Goal: Information Seeking & Learning: Learn about a topic

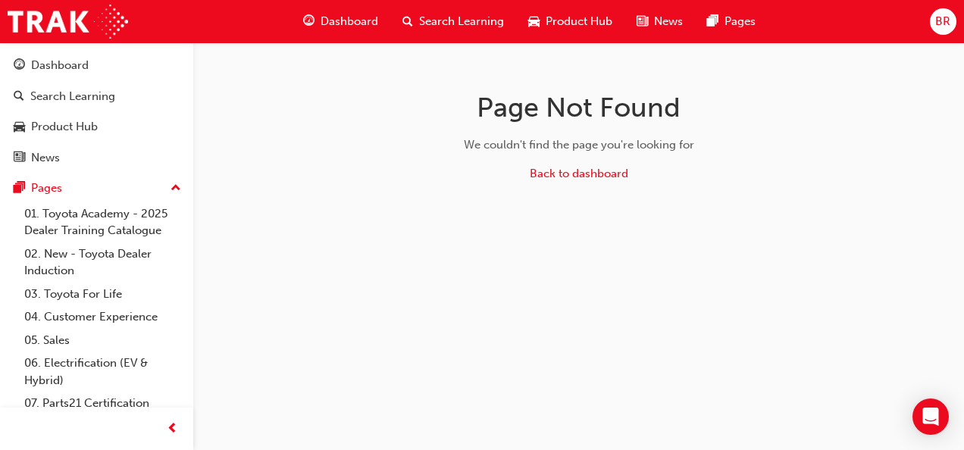
click at [451, 30] on div "Search Learning" at bounding box center [453, 21] width 126 height 31
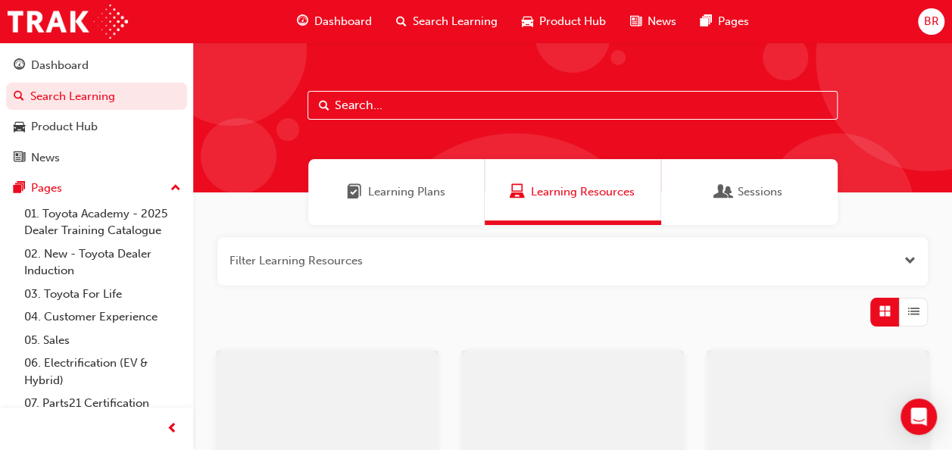
click at [439, 105] on input "text" at bounding box center [573, 105] width 530 height 29
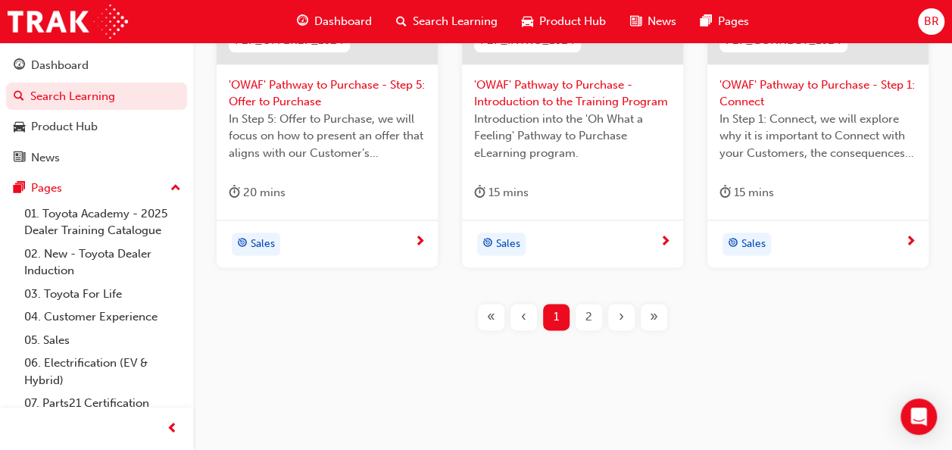
scroll to position [817, 0]
type input "pathway to purchase"
click at [586, 315] on span "2" at bounding box center [589, 316] width 7 height 17
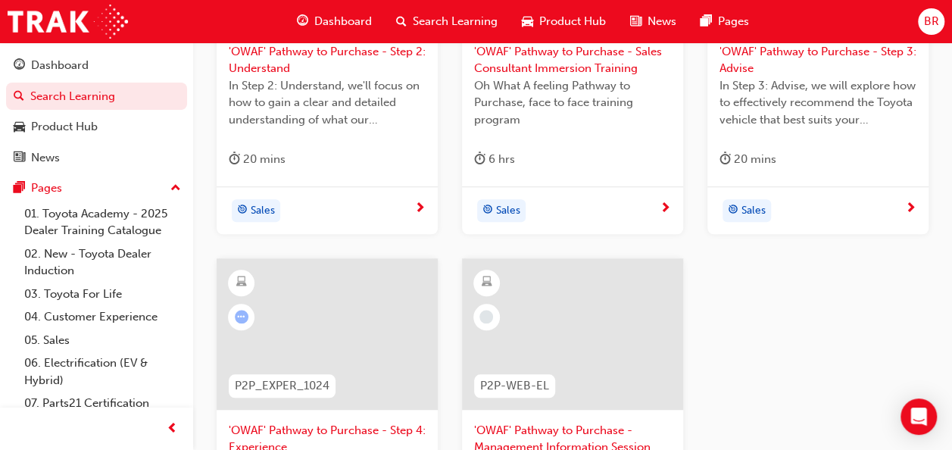
scroll to position [665, 0]
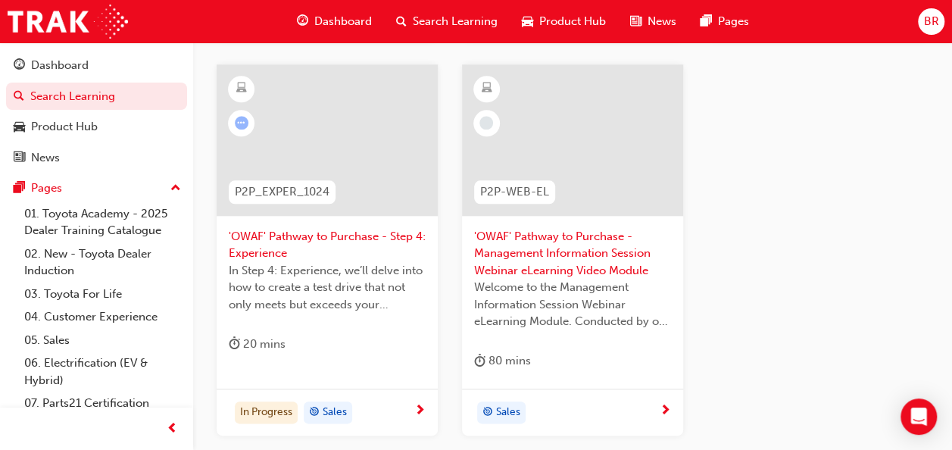
click at [342, 130] on div at bounding box center [327, 139] width 221 height 151
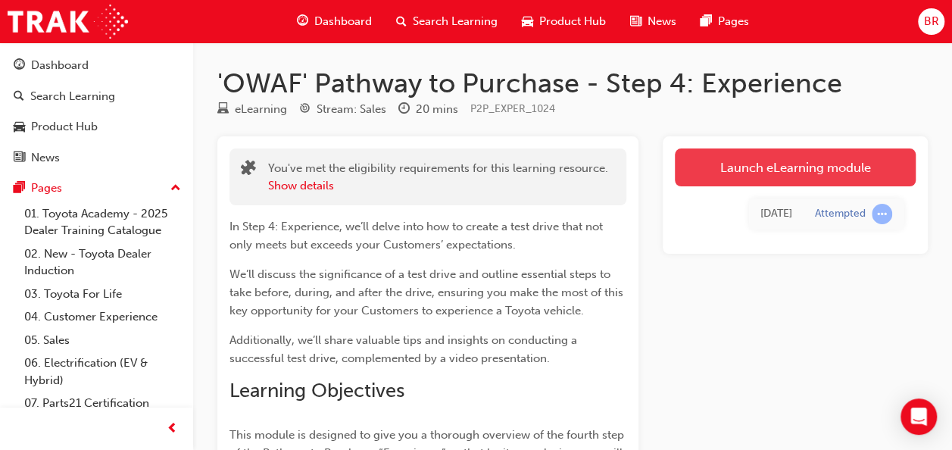
click at [786, 152] on link "Launch eLearning module" at bounding box center [795, 167] width 241 height 38
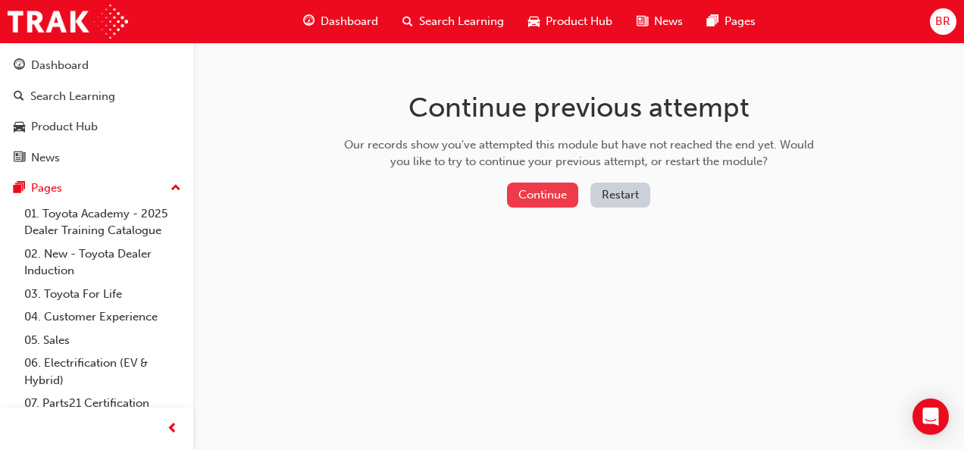
click at [539, 184] on button "Continue" at bounding box center [542, 195] width 71 height 25
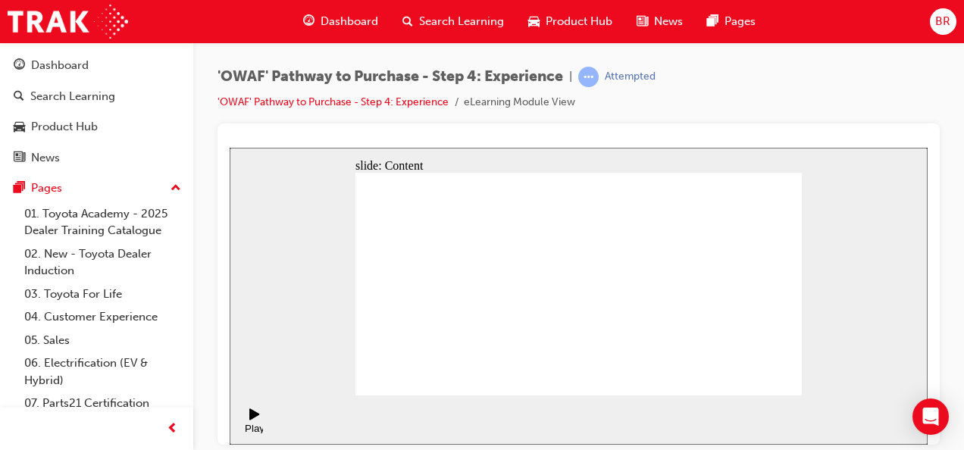
click at [836, 126] on div at bounding box center [578, 283] width 722 height 321
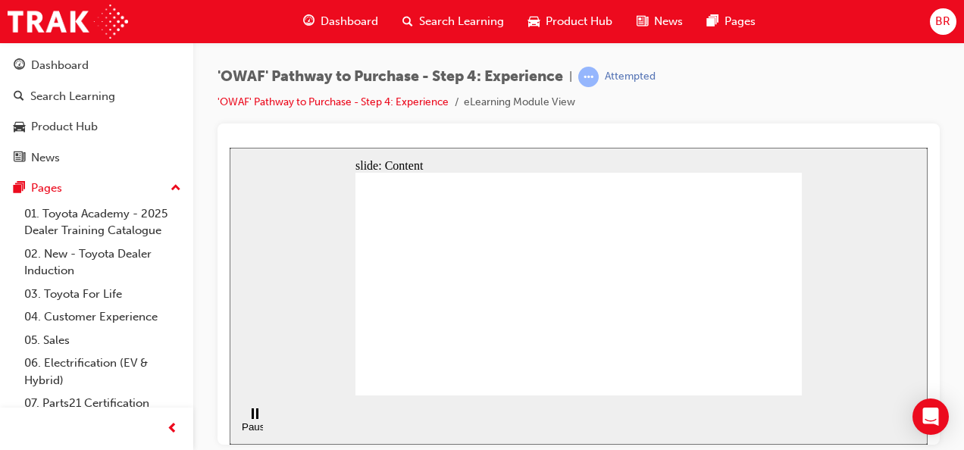
click at [812, 160] on div "slide: Content Prepare Test Drive route Rectangle 1 arrow_red.png BACK NEXT BAC…" at bounding box center [579, 295] width 698 height 297
click at [294, 246] on div "slide: Content Prepare Test Drive route Rectangle 1 arrow_red.png BACK NEXT BAC…" at bounding box center [579, 295] width 698 height 297
drag, startPoint x: 496, startPoint y: 306, endPoint x: 497, endPoint y: 324, distance: 18.2
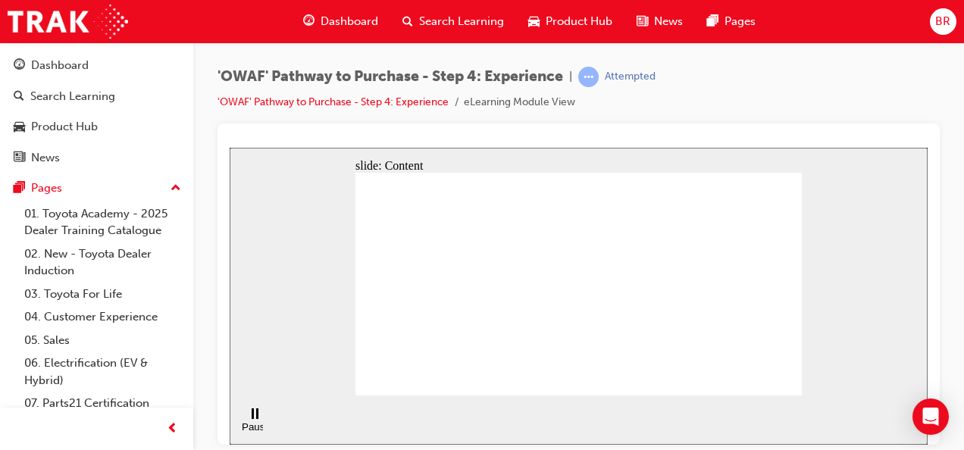
drag, startPoint x: 656, startPoint y: 294, endPoint x: 464, endPoint y: 283, distance: 192.7
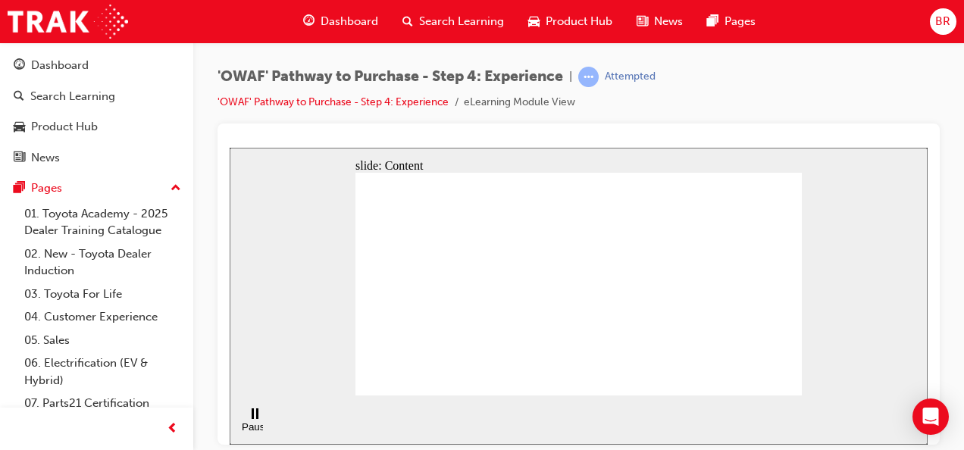
drag, startPoint x: 595, startPoint y: 217, endPoint x: 608, endPoint y: 224, distance: 15.6
drag, startPoint x: 683, startPoint y: 263, endPoint x: 747, endPoint y: 331, distance: 93.3
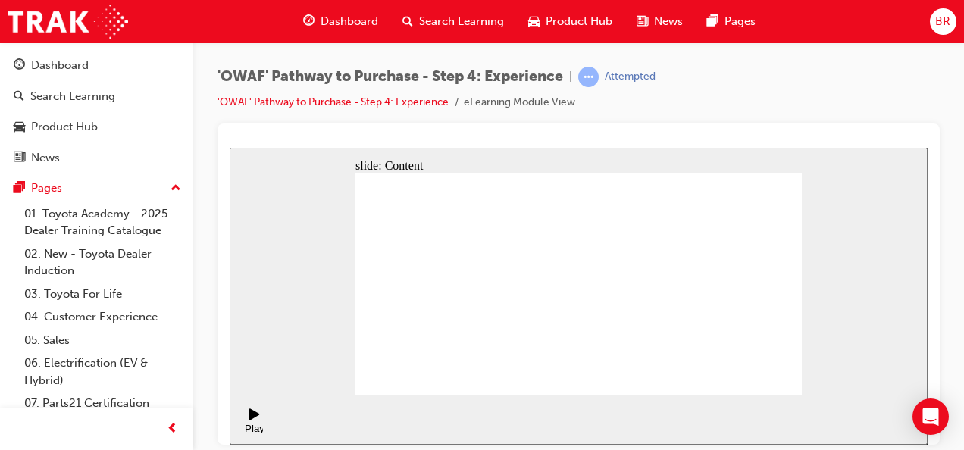
drag, startPoint x: 412, startPoint y: 341, endPoint x: 483, endPoint y: 345, distance: 71.3
drag, startPoint x: 533, startPoint y: 348, endPoint x: 604, endPoint y: 353, distance: 71.4
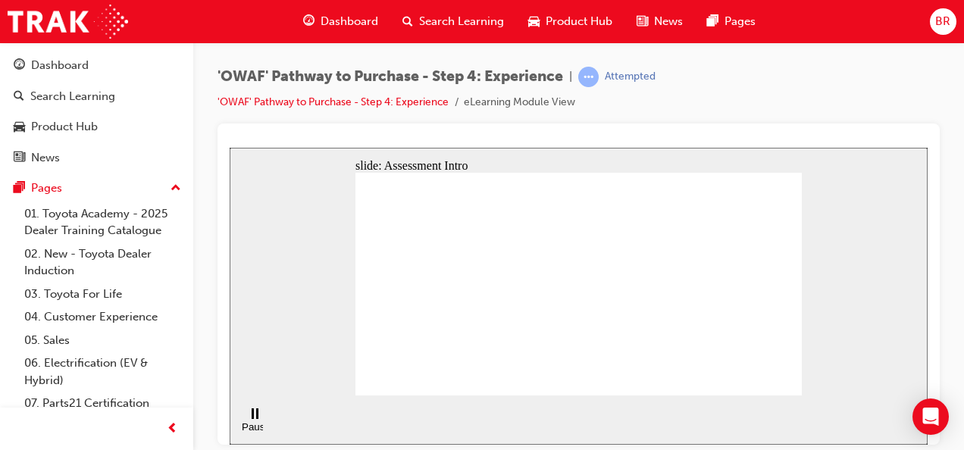
checkbox input "true"
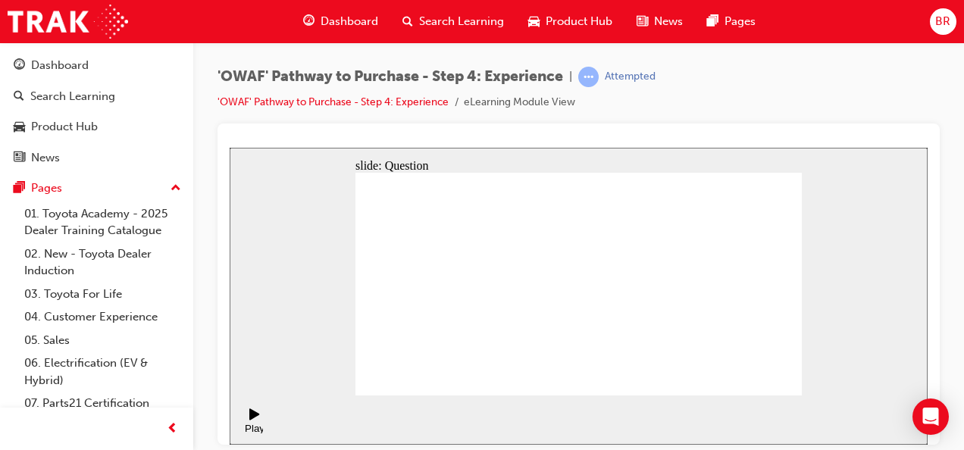
checkbox input "true"
drag, startPoint x: 732, startPoint y: 295, endPoint x: 412, endPoint y: 296, distance: 319.7
drag, startPoint x: 709, startPoint y: 313, endPoint x: 426, endPoint y: 335, distance: 283.4
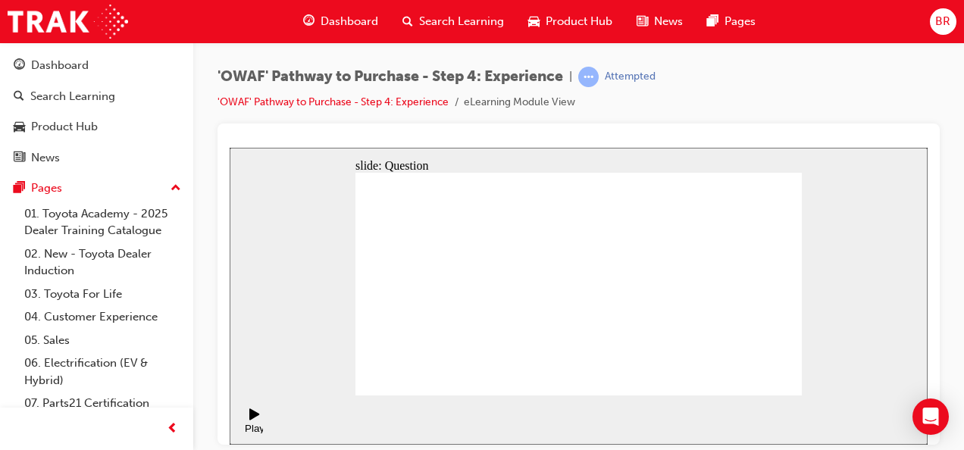
drag, startPoint x: 717, startPoint y: 323, endPoint x: 592, endPoint y: 333, distance: 124.6
drag, startPoint x: 736, startPoint y: 322, endPoint x: 495, endPoint y: 334, distance: 240.4
drag, startPoint x: 730, startPoint y: 326, endPoint x: 611, endPoint y: 345, distance: 120.4
drag, startPoint x: 730, startPoint y: 327, endPoint x: 600, endPoint y: 326, distance: 130.3
drag, startPoint x: 717, startPoint y: 323, endPoint x: 432, endPoint y: 337, distance: 285.1
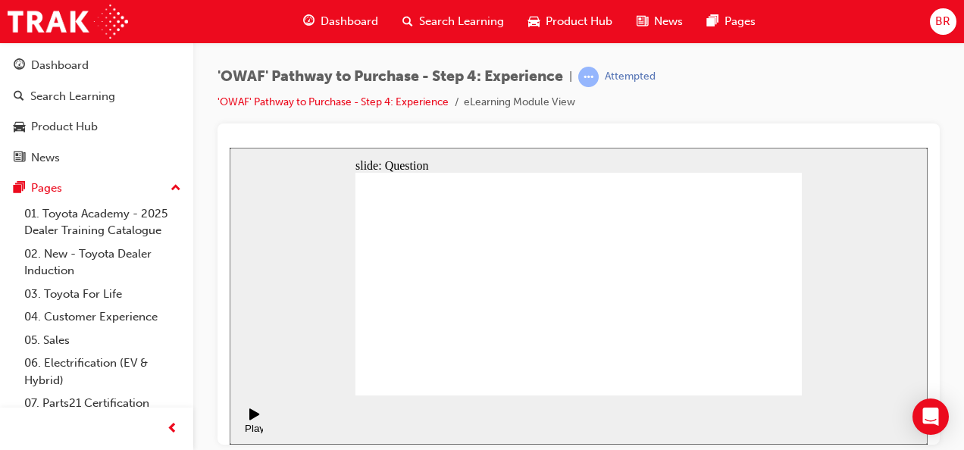
drag, startPoint x: 695, startPoint y: 331, endPoint x: 442, endPoint y: 345, distance: 252.6
drag, startPoint x: 724, startPoint y: 316, endPoint x: 426, endPoint y: 332, distance: 298.9
drag, startPoint x: 729, startPoint y: 320, endPoint x: 462, endPoint y: 337, distance: 267.2
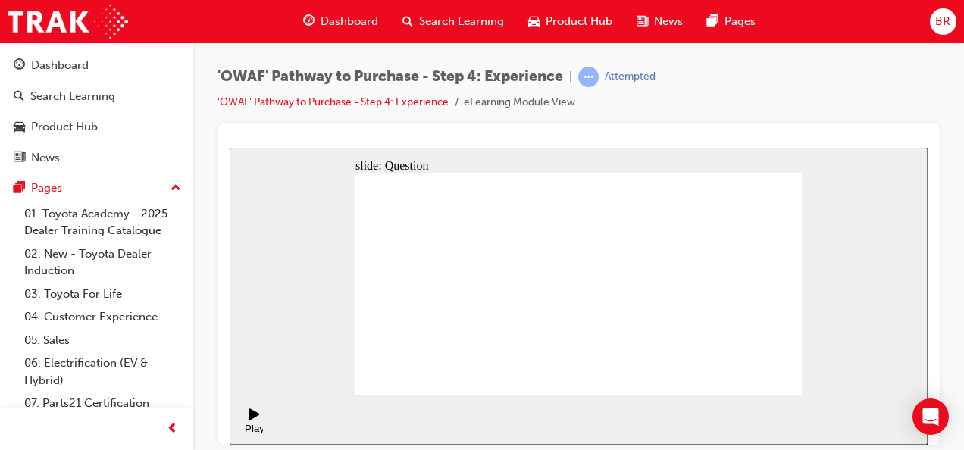
drag, startPoint x: 712, startPoint y: 317, endPoint x: 573, endPoint y: 339, distance: 141.0
drag, startPoint x: 732, startPoint y: 314, endPoint x: 464, endPoint y: 334, distance: 269.6
drag, startPoint x: 717, startPoint y: 308, endPoint x: 438, endPoint y: 342, distance: 281.6
drag, startPoint x: 709, startPoint y: 313, endPoint x: 586, endPoint y: 318, distance: 123.6
drag, startPoint x: 757, startPoint y: 301, endPoint x: 464, endPoint y: 332, distance: 295.5
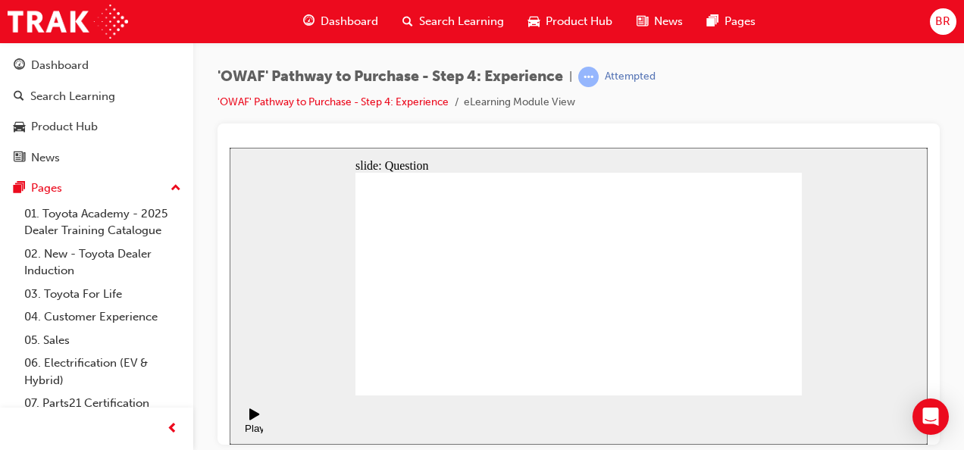
drag, startPoint x: 739, startPoint y: 313, endPoint x: 414, endPoint y: 329, distance: 325.3
drag, startPoint x: 723, startPoint y: 357, endPoint x: 632, endPoint y: 284, distance: 115.8
drag, startPoint x: 776, startPoint y: 358, endPoint x: 729, endPoint y: 292, distance: 81.1
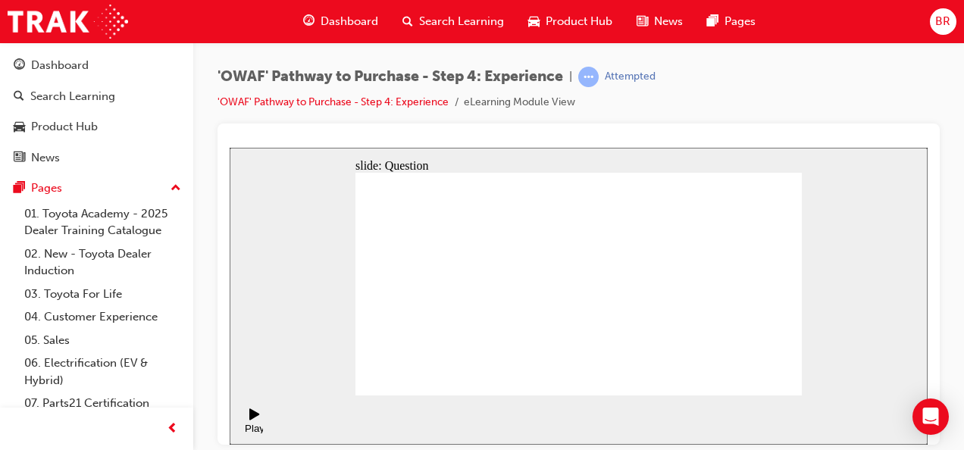
drag, startPoint x: 674, startPoint y: 352, endPoint x: 670, endPoint y: 290, distance: 62.3
drag, startPoint x: 638, startPoint y: 355, endPoint x: 592, endPoint y: 290, distance: 79.3
drag, startPoint x: 593, startPoint y: 353, endPoint x: 689, endPoint y: 364, distance: 96.8
drag, startPoint x: 583, startPoint y: 356, endPoint x: 724, endPoint y: 353, distance: 140.9
drag, startPoint x: 673, startPoint y: 287, endPoint x: 773, endPoint y: 281, distance: 100.9
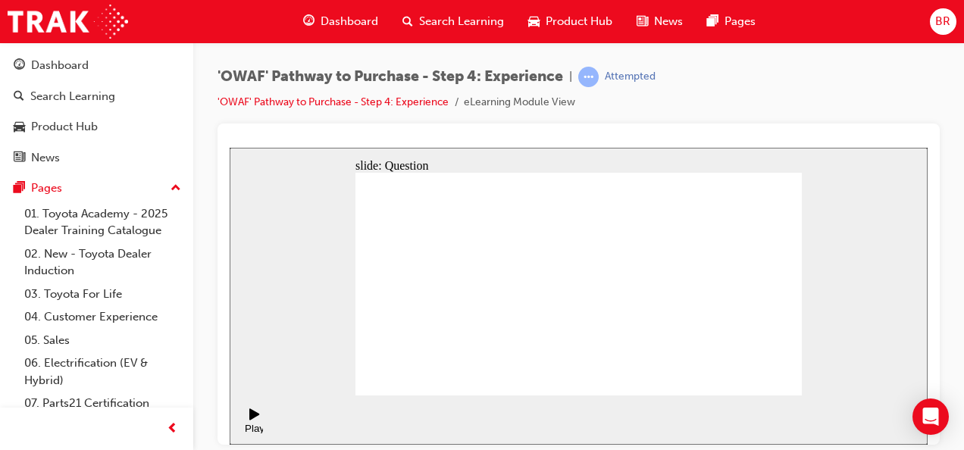
drag, startPoint x: 767, startPoint y: 337, endPoint x: 703, endPoint y: 348, distance: 65.3
drag, startPoint x: 701, startPoint y: 280, endPoint x: 661, endPoint y: 282, distance: 40.9
drag, startPoint x: 787, startPoint y: 349, endPoint x: 714, endPoint y: 276, distance: 103.4
drag, startPoint x: 678, startPoint y: 274, endPoint x: 720, endPoint y: 278, distance: 41.8
drag, startPoint x: 575, startPoint y: 337, endPoint x: 673, endPoint y: 278, distance: 114.2
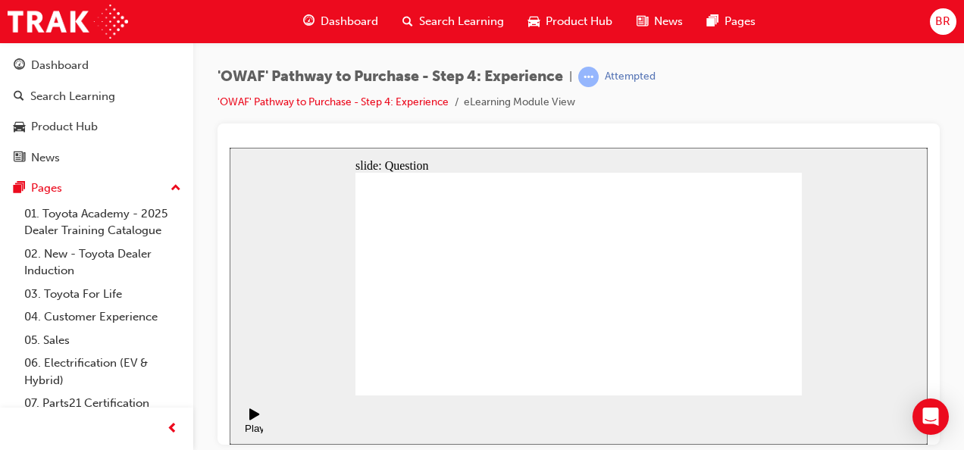
drag, startPoint x: 503, startPoint y: 346, endPoint x: 558, endPoint y: 249, distance: 111.6
drag, startPoint x: 586, startPoint y: 330, endPoint x: 701, endPoint y: 257, distance: 136.6
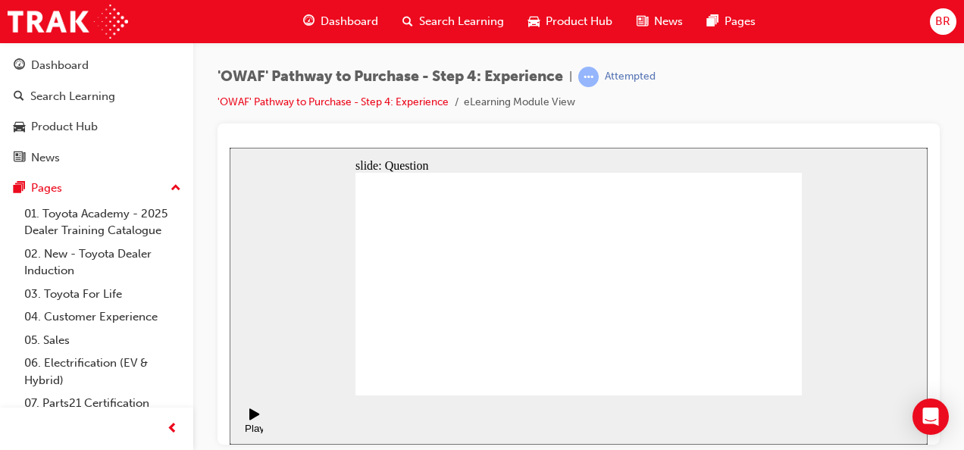
drag, startPoint x: 671, startPoint y: 351, endPoint x: 704, endPoint y: 289, distance: 69.8
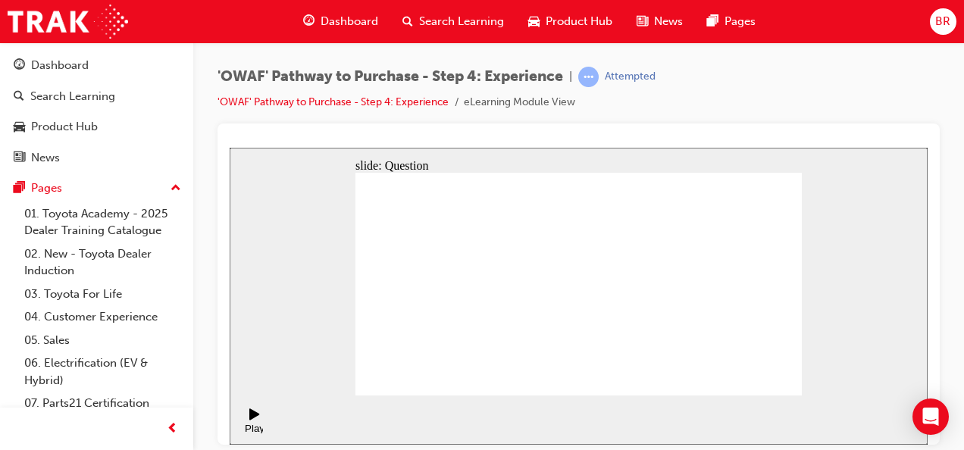
radio input "true"
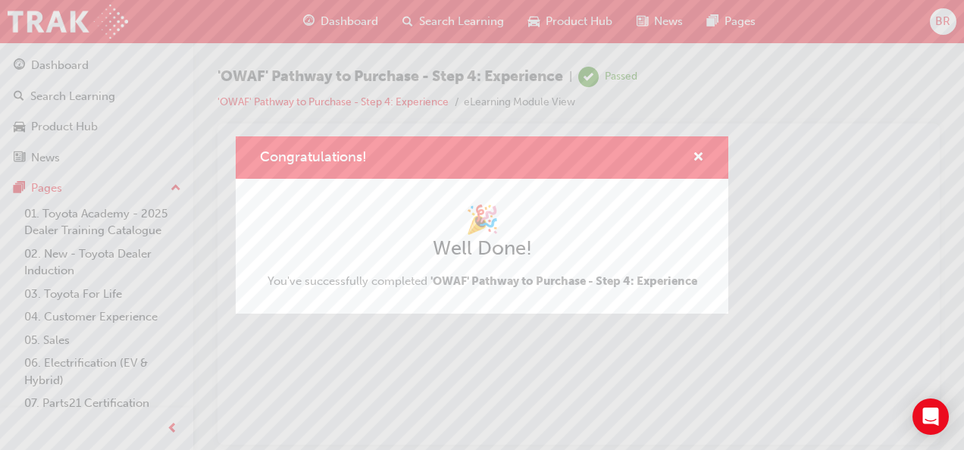
click at [451, 21] on div "Congratulations! 🎉 Well Done! You've successfully completed 'OWAF' Pathway to P…" at bounding box center [482, 225] width 964 height 450
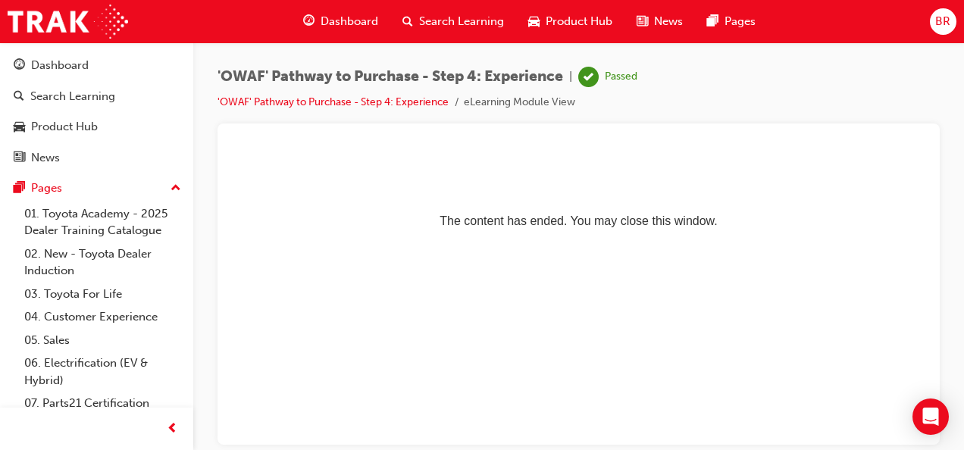
click at [480, 20] on span "Search Learning" at bounding box center [461, 21] width 85 height 17
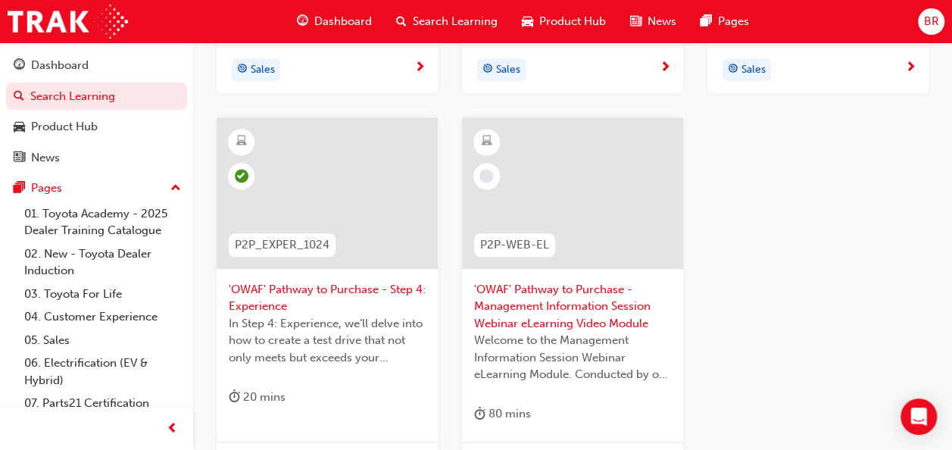
scroll to position [757, 0]
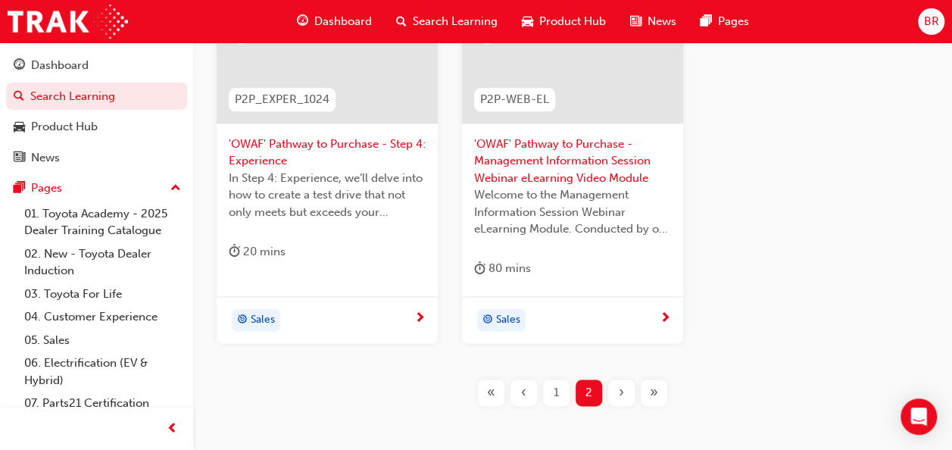
click at [560, 386] on div "1" at bounding box center [556, 392] width 27 height 27
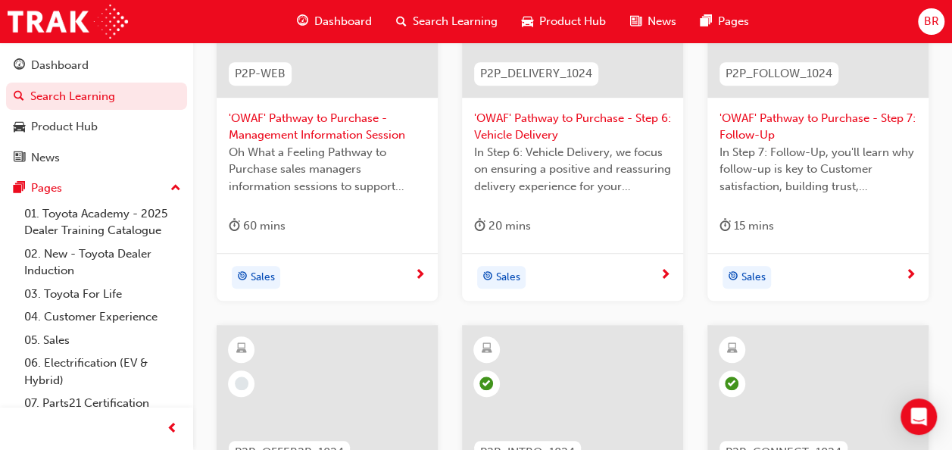
scroll to position [504, 0]
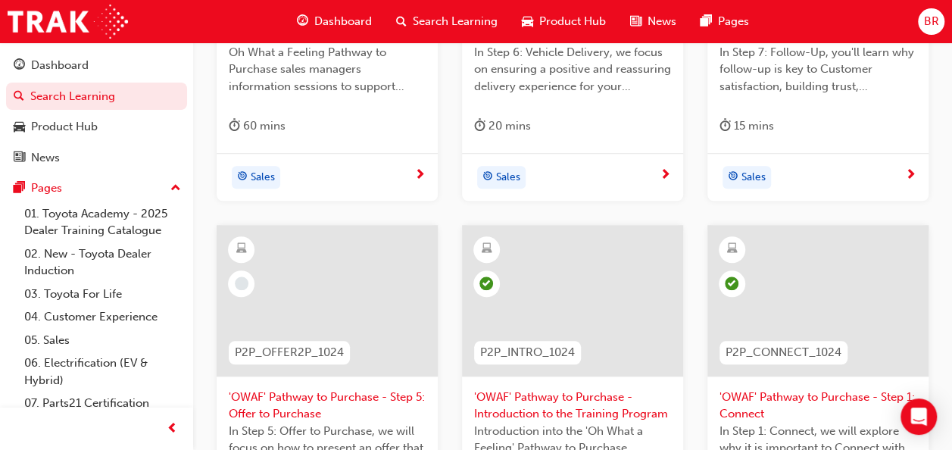
click at [344, 289] on div at bounding box center [327, 300] width 221 height 151
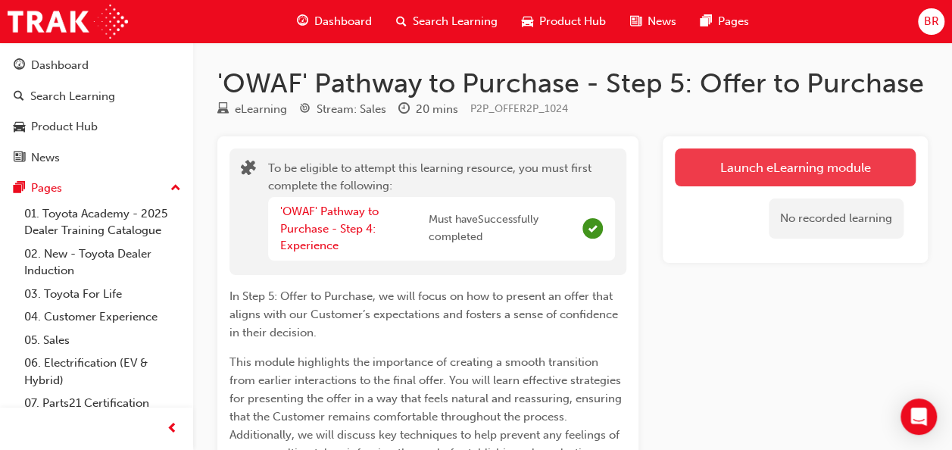
click at [750, 176] on button "Launch eLearning module" at bounding box center [795, 167] width 241 height 38
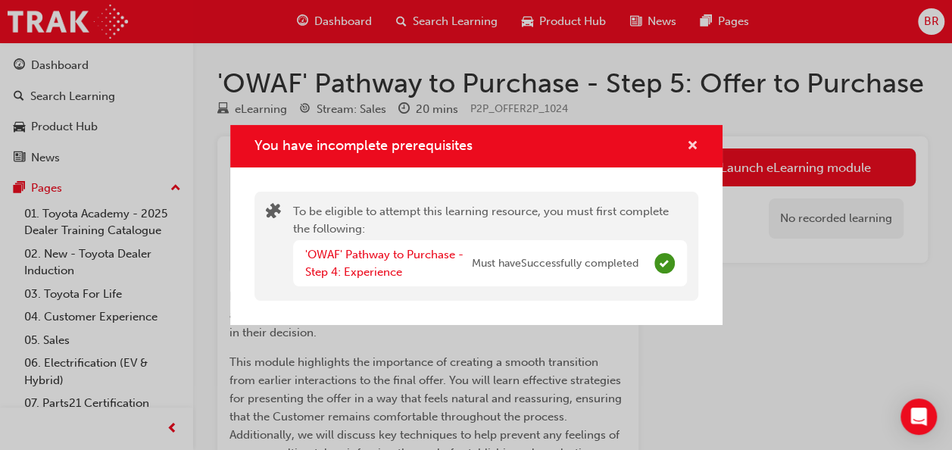
click at [691, 145] on span "cross-icon" at bounding box center [692, 147] width 11 height 14
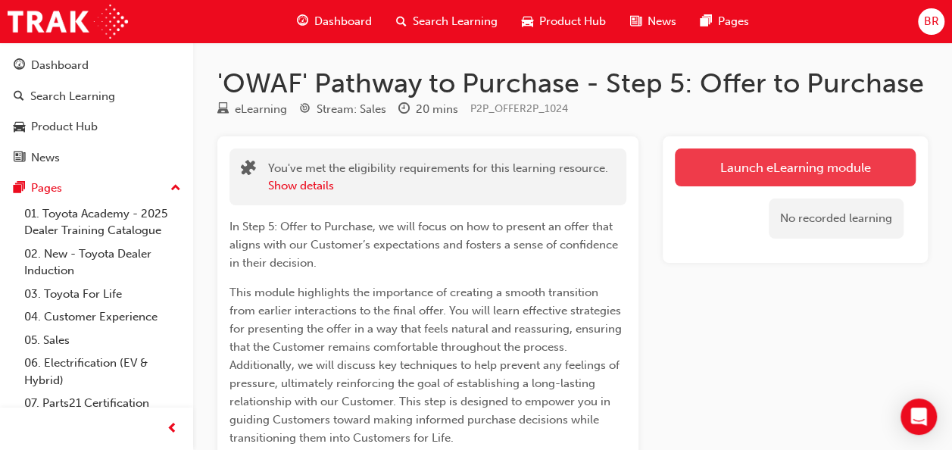
click at [816, 179] on link "Launch eLearning module" at bounding box center [795, 167] width 241 height 38
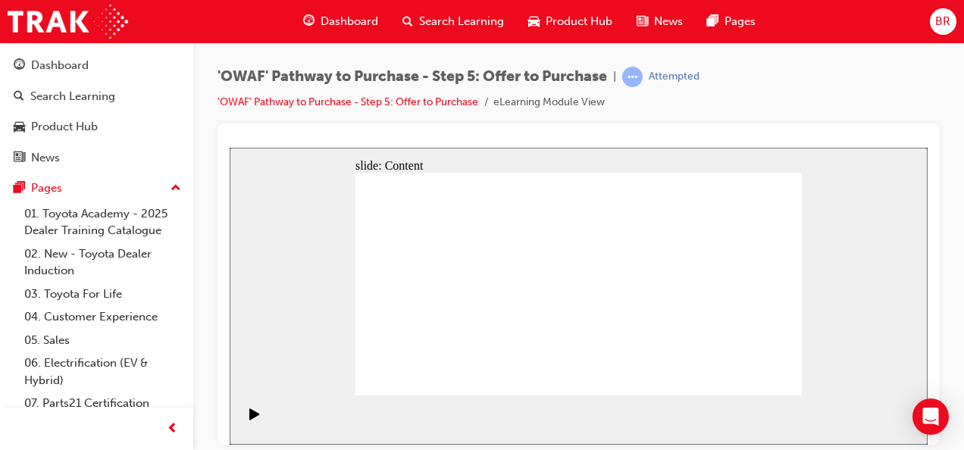
drag, startPoint x: 567, startPoint y: 347, endPoint x: 575, endPoint y: 345, distance: 8.6
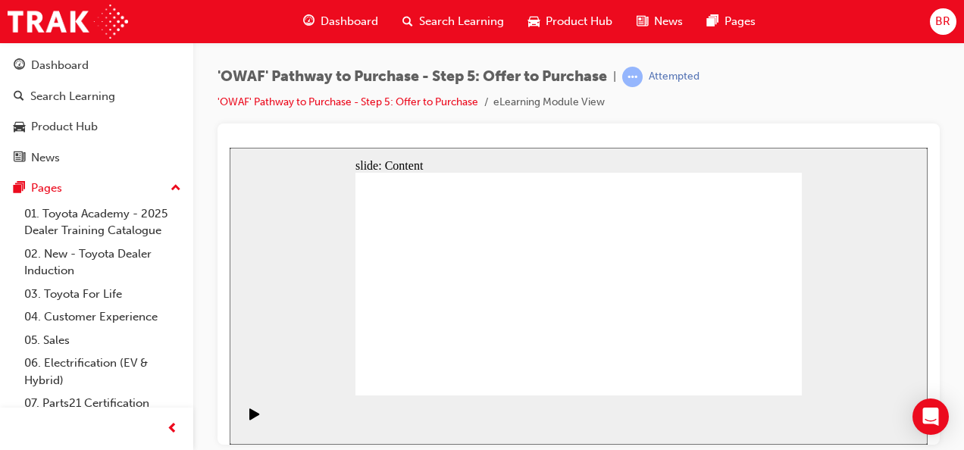
drag, startPoint x: 645, startPoint y: 242, endPoint x: 645, endPoint y: 273, distance: 31.8
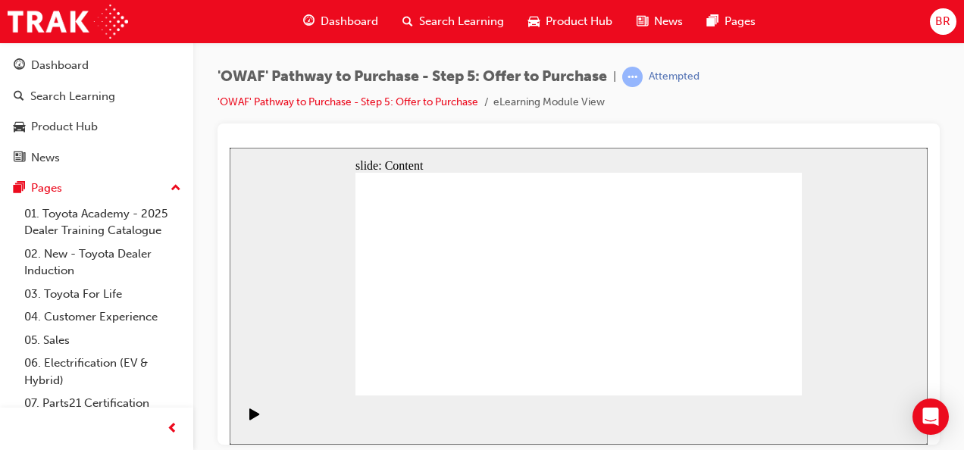
drag, startPoint x: 511, startPoint y: 288, endPoint x: 609, endPoint y: 304, distance: 99.0
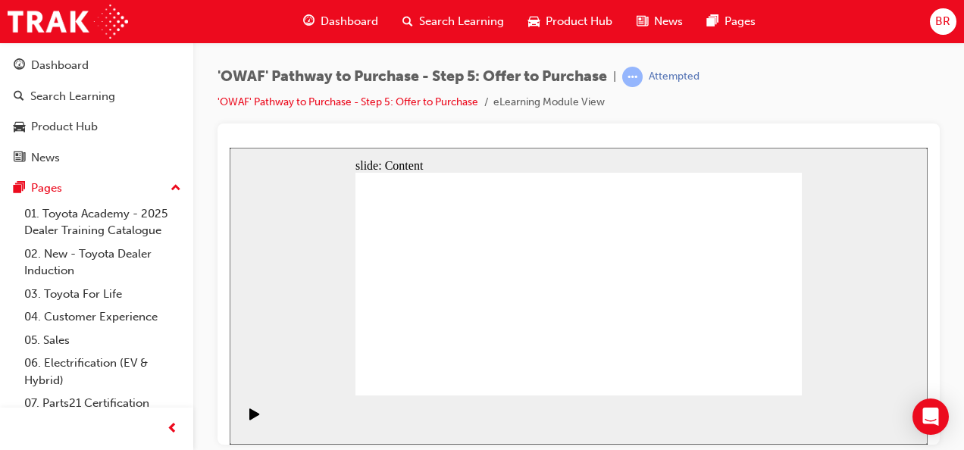
drag, startPoint x: 473, startPoint y: 210, endPoint x: 606, endPoint y: 267, distance: 145.2
drag, startPoint x: 606, startPoint y: 267, endPoint x: 601, endPoint y: 306, distance: 38.9
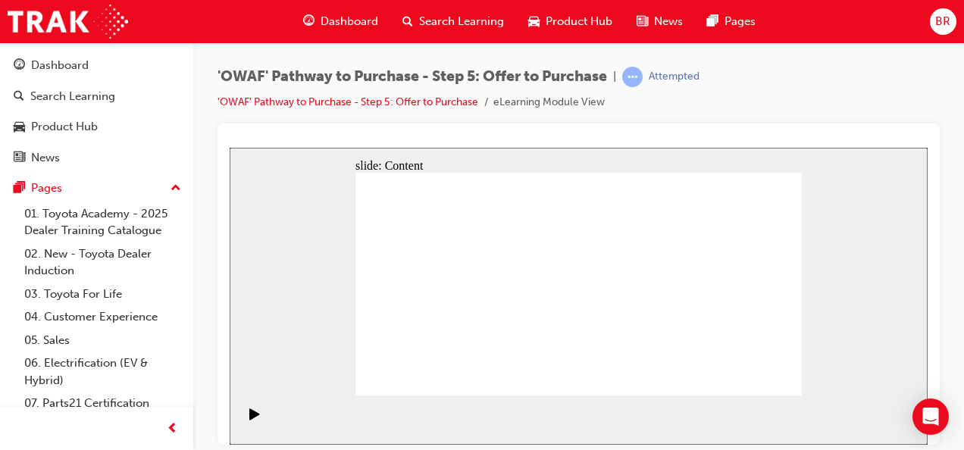
drag, startPoint x: 601, startPoint y: 306, endPoint x: 595, endPoint y: 326, distance: 21.6
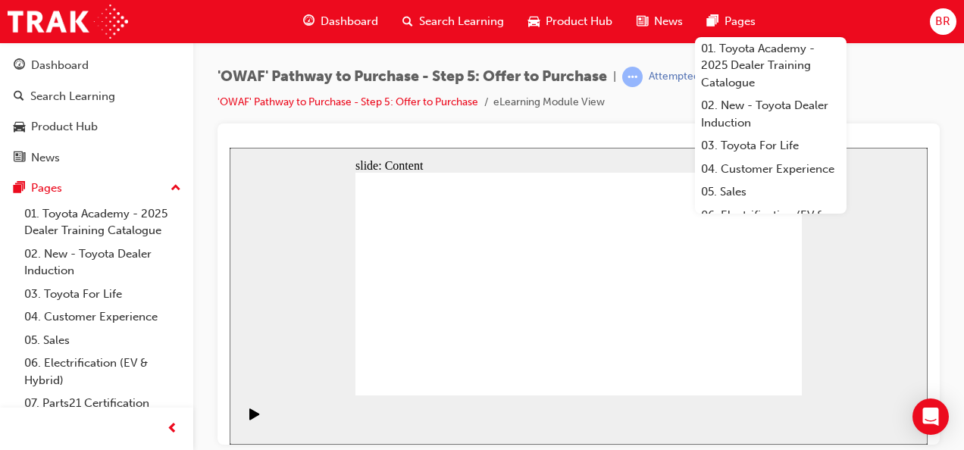
click at [854, 237] on div "slide: Content “Now that we know that this model is the one you like, let’s hav…" at bounding box center [579, 295] width 698 height 297
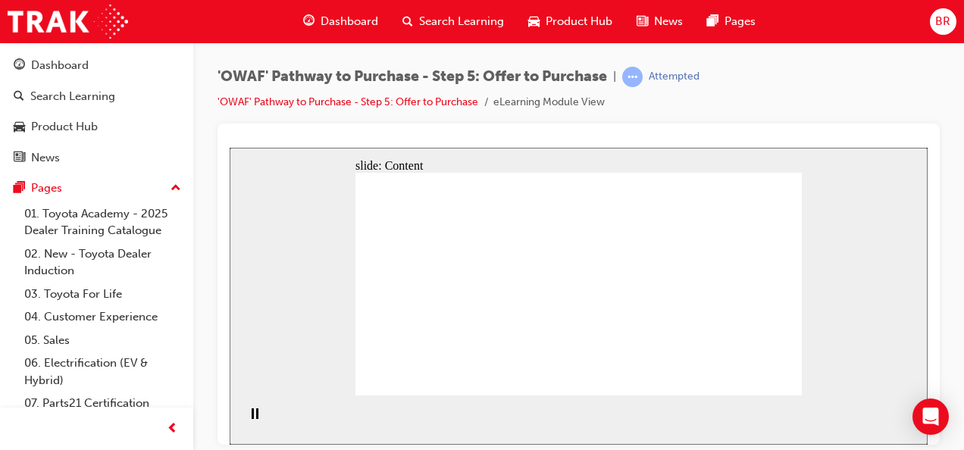
click at [892, 103] on div "'OWAF' Pathway to Purchase - Step 5: Offer to Purchase | Attempted 'OWAF' Pathw…" at bounding box center [578, 95] width 722 height 57
